Goal: Answer question/provide support

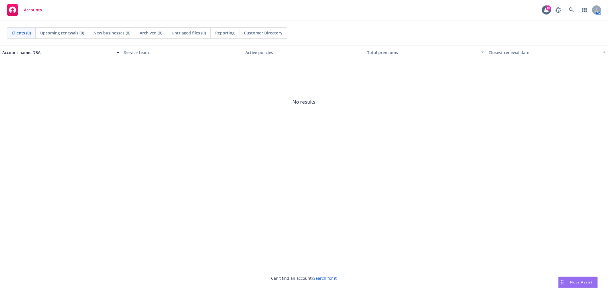
click at [588, 283] on span "Nova Assist" at bounding box center [581, 282] width 23 height 5
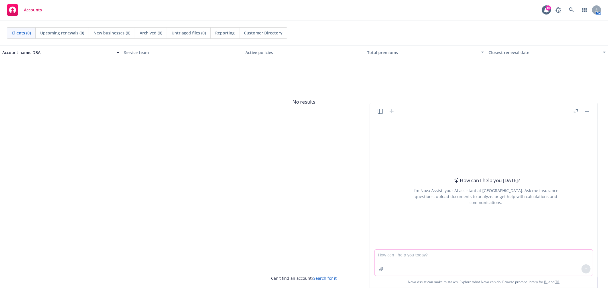
click at [445, 263] on textarea at bounding box center [483, 263] width 218 height 26
type textarea "N"
type textarea "The numbers are 2196, 2200. 2186, 2156, 2202, 2177, and 2173. What is the avera…"
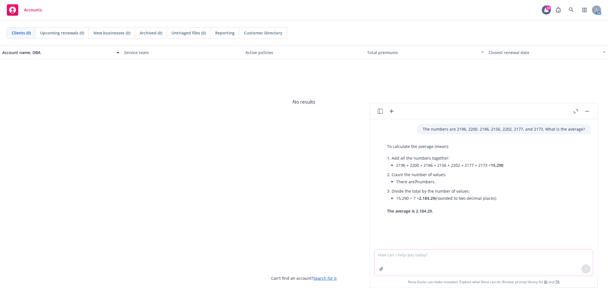
click at [437, 270] on textarea at bounding box center [483, 263] width 218 height 26
type textarea "What is the average of 22, 25, 24, 39, 39, 34, and 30"
drag, startPoint x: 422, startPoint y: 129, endPoint x: 426, endPoint y: 128, distance: 4.4
click at [426, 128] on div "The numbers are 2196, 2200. 2186, 2156, 2202, 2177, and 2173. What is the avera…" at bounding box center [503, 129] width 173 height 11
click at [448, 268] on textarea at bounding box center [483, 263] width 218 height 26
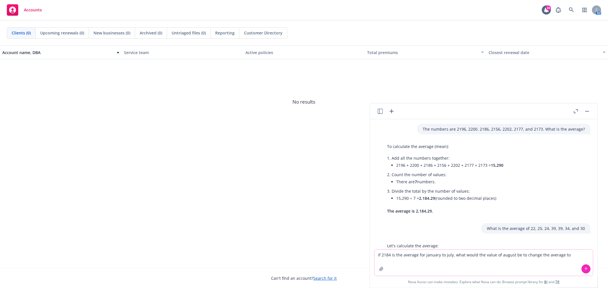
click at [580, 257] on textarea "if 2184 is the average for january to july, what would the value of august be t…" at bounding box center [483, 263] width 218 height 26
type textarea "if 2184 is the average for january to july, what would the value of august be t…"
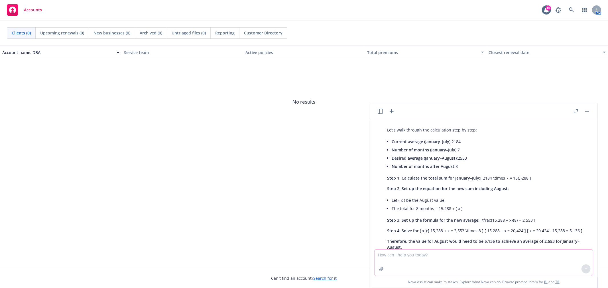
scroll to position [231, 0]
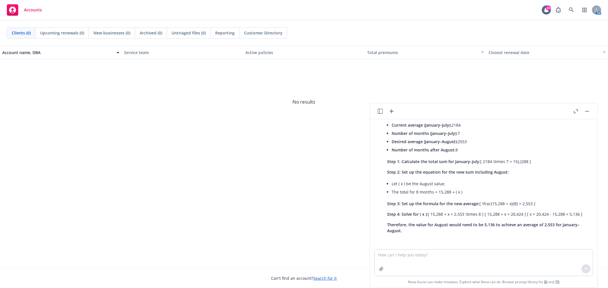
click at [528, 167] on div "Let's walk through the calculation step by step: Current average (January–July)…" at bounding box center [485, 172] width 209 height 128
click at [447, 251] on textarea at bounding box center [483, 263] width 218 height 26
paste textarea "Please see the attached for photo options for the cover of the benefit guide. I…"
type textarea "make this flow better "Please see the attached for photo options for the cover …"
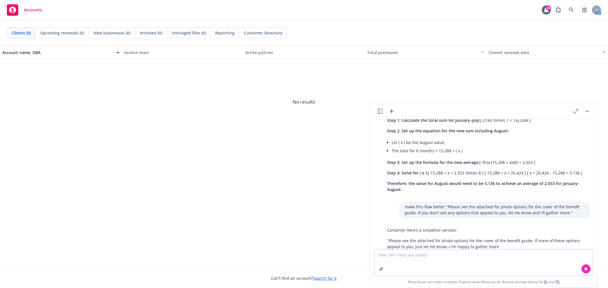
scroll to position [288, 0]
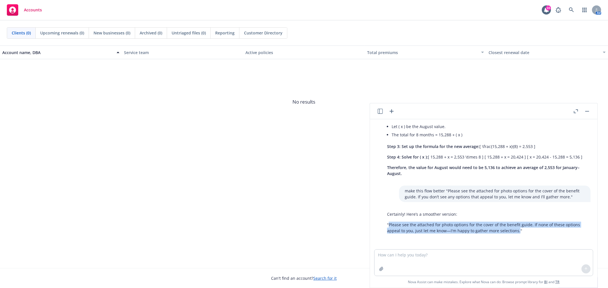
drag, startPoint x: 389, startPoint y: 224, endPoint x: 517, endPoint y: 235, distance: 128.7
click at [517, 235] on div "Certainly! Here’s a smoother version: "Please see the attached for photo option…" at bounding box center [485, 222] width 209 height 27
copy p "Please see the attached for photo options for the cover of the benefit guide. I…"
click at [434, 263] on textarea at bounding box center [483, 263] width 218 height 26
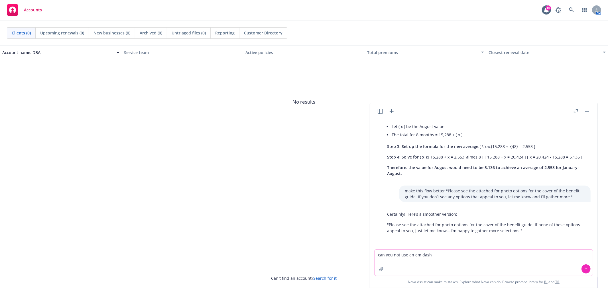
type textarea "can you not use an em dash?"
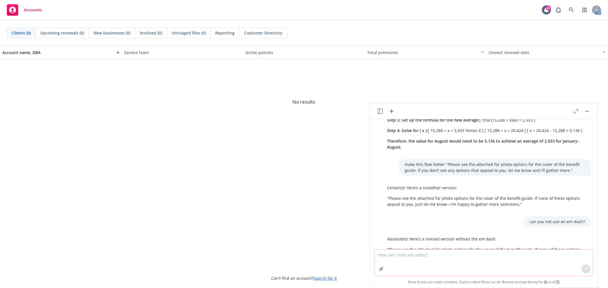
scroll to position [340, 0]
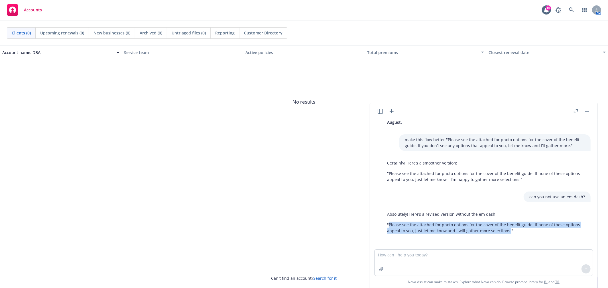
drag, startPoint x: 389, startPoint y: 224, endPoint x: 507, endPoint y: 234, distance: 119.0
click at [507, 234] on div "Absolutely! Here’s a revised version without the em dash: "Please see the attac…" at bounding box center [485, 222] width 209 height 27
copy p "Please see the attached for photo options for the cover of the benefit guide. I…"
